Goal: Information Seeking & Learning: Check status

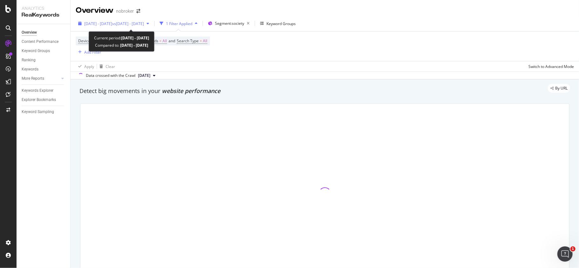
click at [144, 22] on span "vs [DATE] - [DATE]" at bounding box center [128, 23] width 32 height 5
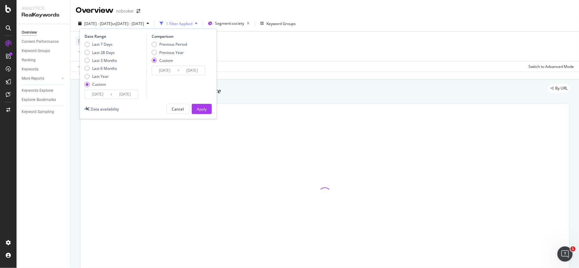
click at [100, 93] on input "[DATE]" at bounding box center [97, 94] width 25 height 9
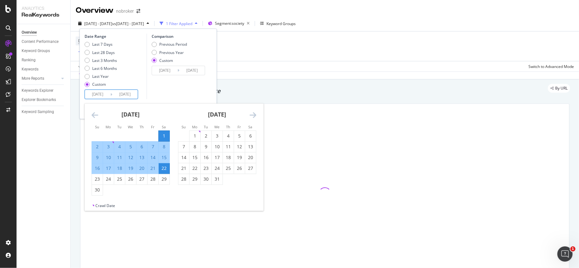
click at [254, 116] on icon "Move forward to switch to the next month." at bounding box center [252, 115] width 7 height 8
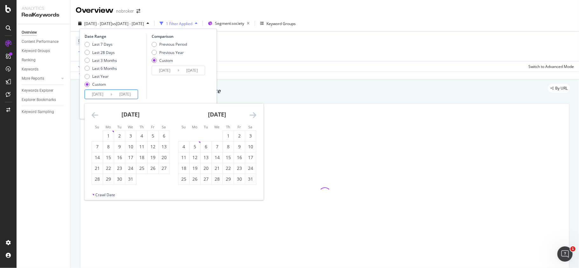
click at [254, 116] on icon "Move forward to switch to the next month." at bounding box center [252, 115] width 7 height 8
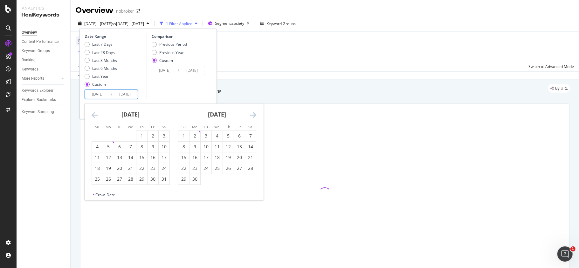
click at [255, 116] on icon "Move forward to switch to the next month." at bounding box center [252, 115] width 7 height 8
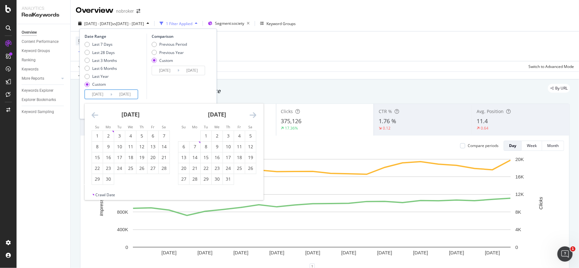
click at [255, 116] on icon "Move forward to switch to the next month." at bounding box center [252, 115] width 7 height 8
click at [252, 114] on icon "Move forward to switch to the next month." at bounding box center [252, 115] width 7 height 8
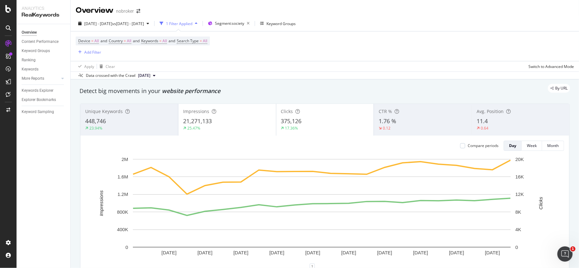
click at [299, 73] on div "Data crossed with the Crawl [DATE]" at bounding box center [325, 75] width 508 height 8
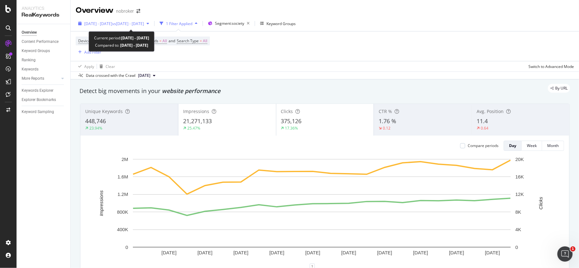
click at [112, 24] on span "[DATE] - [DATE]" at bounding box center [98, 23] width 28 height 5
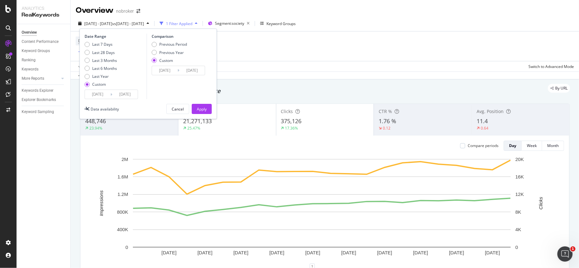
click at [98, 93] on input "[DATE]" at bounding box center [97, 94] width 25 height 9
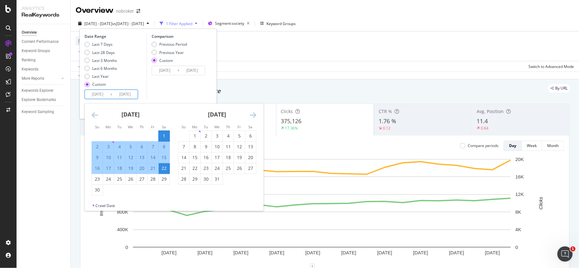
click at [253, 112] on icon "Move forward to switch to the next month." at bounding box center [252, 115] width 7 height 8
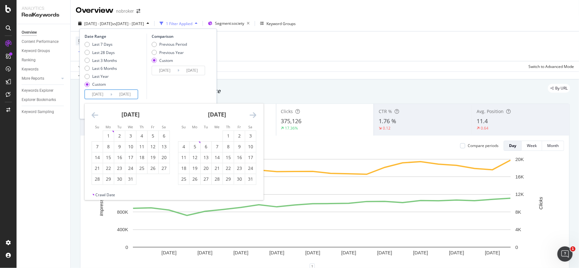
click at [253, 112] on icon "Move forward to switch to the next month." at bounding box center [252, 115] width 7 height 8
click at [248, 114] on div "[DATE]" at bounding box center [217, 117] width 78 height 27
click at [255, 114] on icon "Move forward to switch to the next month." at bounding box center [252, 115] width 7 height 8
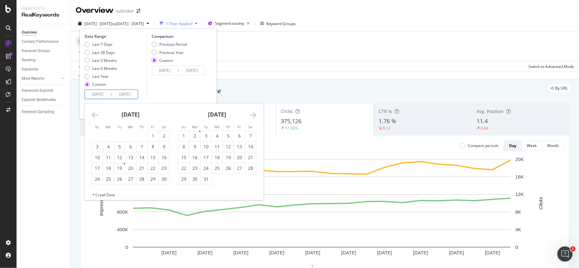
click at [255, 114] on icon "Move forward to switch to the next month." at bounding box center [252, 115] width 7 height 8
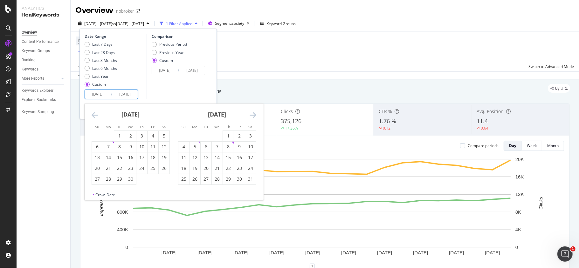
click at [255, 114] on icon "Move forward to switch to the next month." at bounding box center [252, 115] width 7 height 8
click at [152, 138] on div "1" at bounding box center [152, 136] width 11 height 6
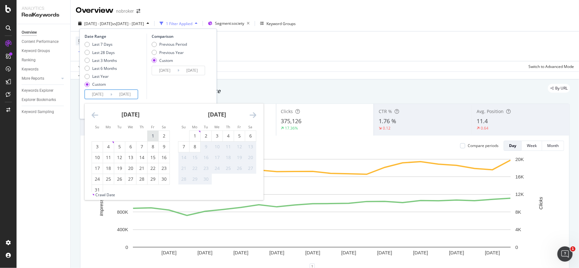
type input "[DATE]"
click at [164, 179] on div "30" at bounding box center [164, 179] width 11 height 6
type input "[DATE]"
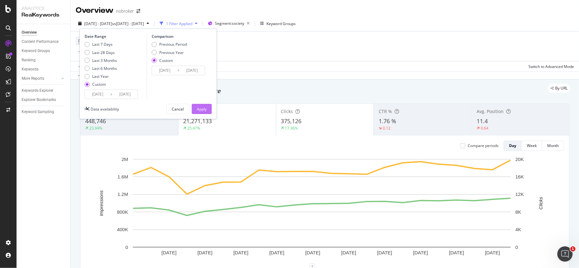
click at [209, 111] on button "Apply" at bounding box center [202, 109] width 20 height 10
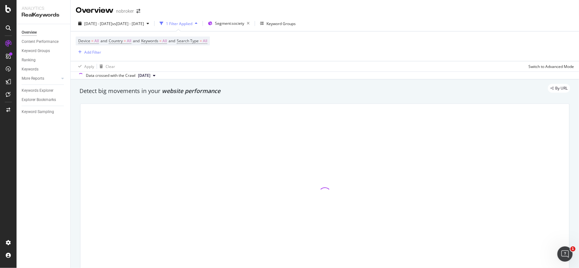
click at [431, 11] on div "Overview nobroker" at bounding box center [325, 8] width 508 height 16
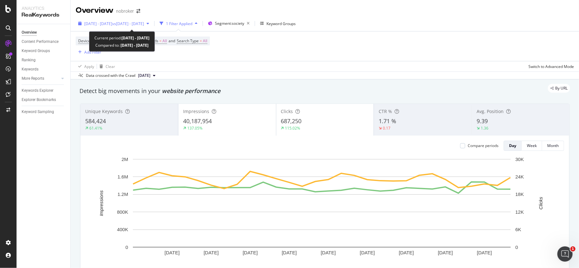
click at [144, 22] on span "vs [DATE] - [DATE]" at bounding box center [128, 23] width 32 height 5
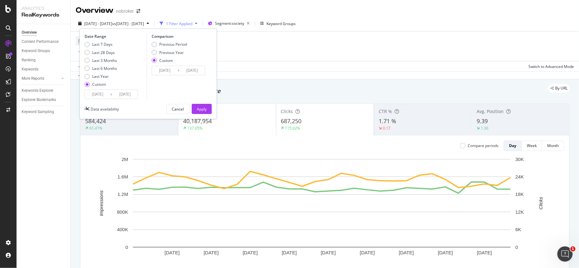
click at [95, 99] on input "[DATE]" at bounding box center [97, 94] width 25 height 9
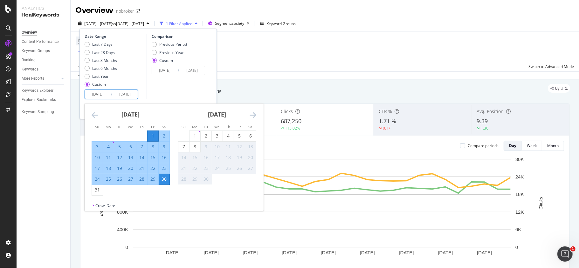
click at [93, 117] on icon "Move backward to switch to the previous month." at bounding box center [95, 115] width 7 height 8
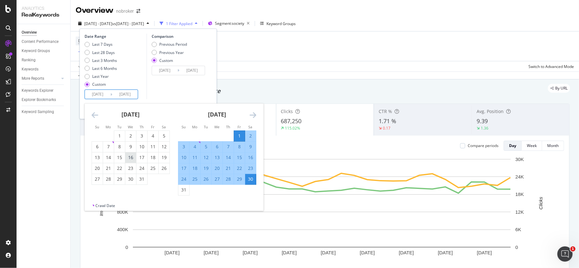
drag, startPoint x: 119, startPoint y: 132, endPoint x: 133, endPoint y: 161, distance: 32.0
click at [119, 132] on div "1" at bounding box center [119, 136] width 11 height 10
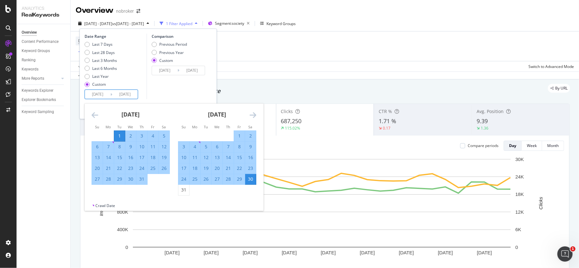
type input "[DATE]"
click at [140, 179] on div "31" at bounding box center [141, 179] width 11 height 6
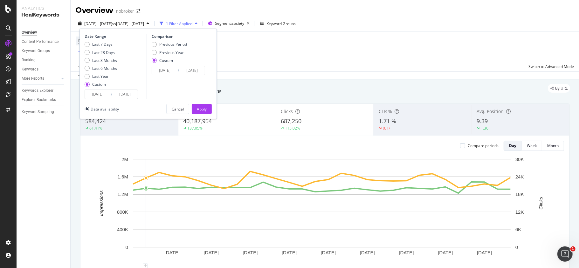
type input "[DATE]"
click at [196, 110] on button "Apply" at bounding box center [202, 109] width 20 height 10
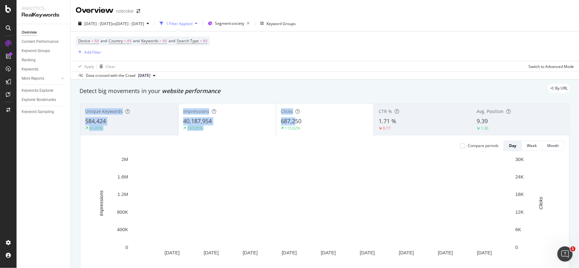
drag, startPoint x: 299, startPoint y: 121, endPoint x: 293, endPoint y: 119, distance: 6.2
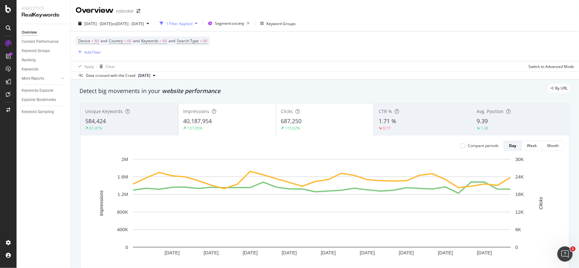
click at [349, 47] on div "Device = All and Country = All and Keywords = All and Search Type = All Add Fil…" at bounding box center [325, 46] width 498 height 30
copy span "687,250"
